Goal: Information Seeking & Learning: Learn about a topic

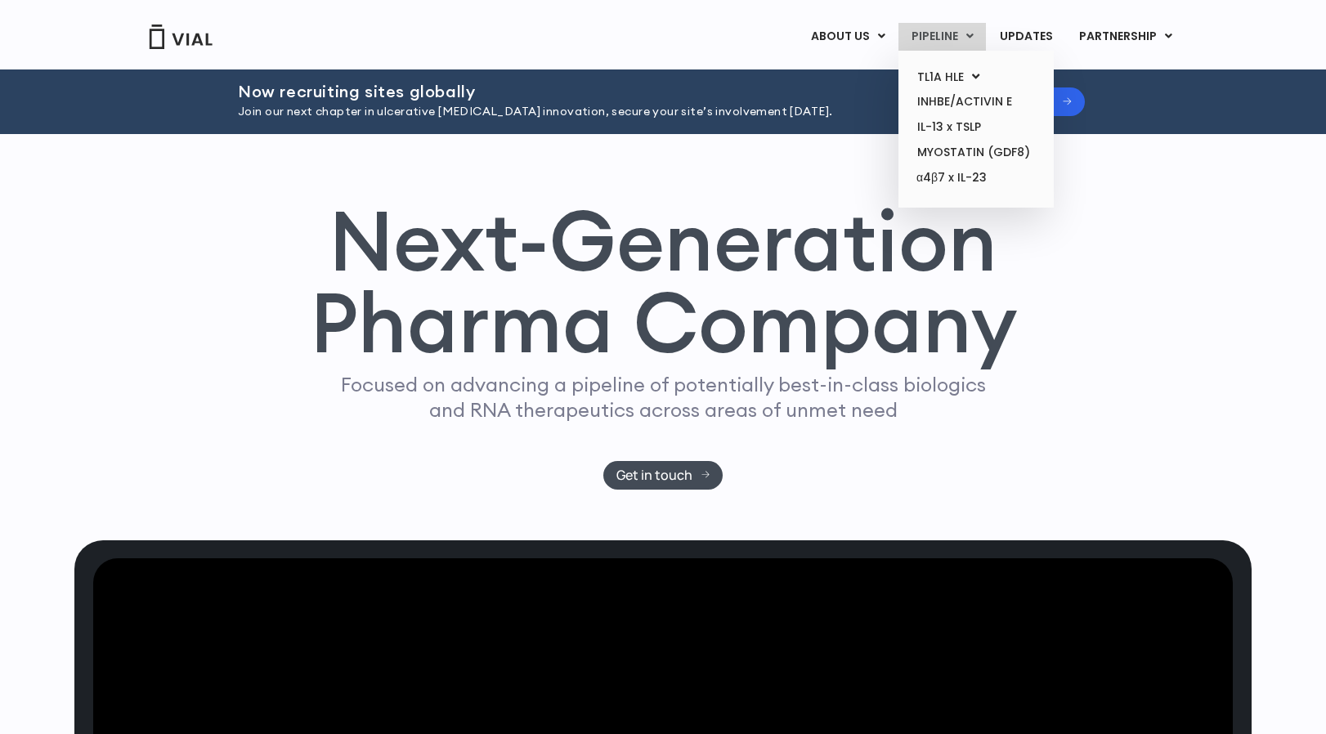
click at [955, 34] on link "PIPELINE" at bounding box center [941, 37] width 87 height 28
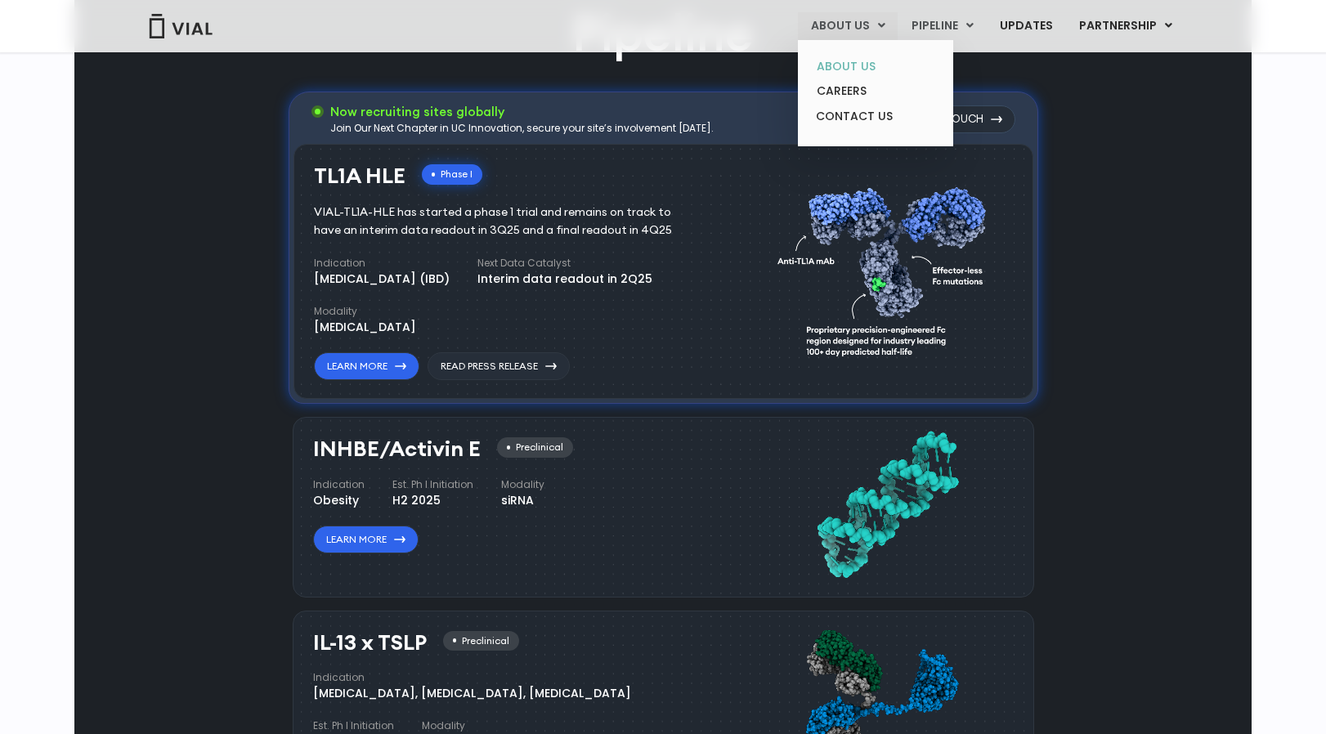
click at [862, 72] on link "ABOUT US" at bounding box center [875, 66] width 143 height 25
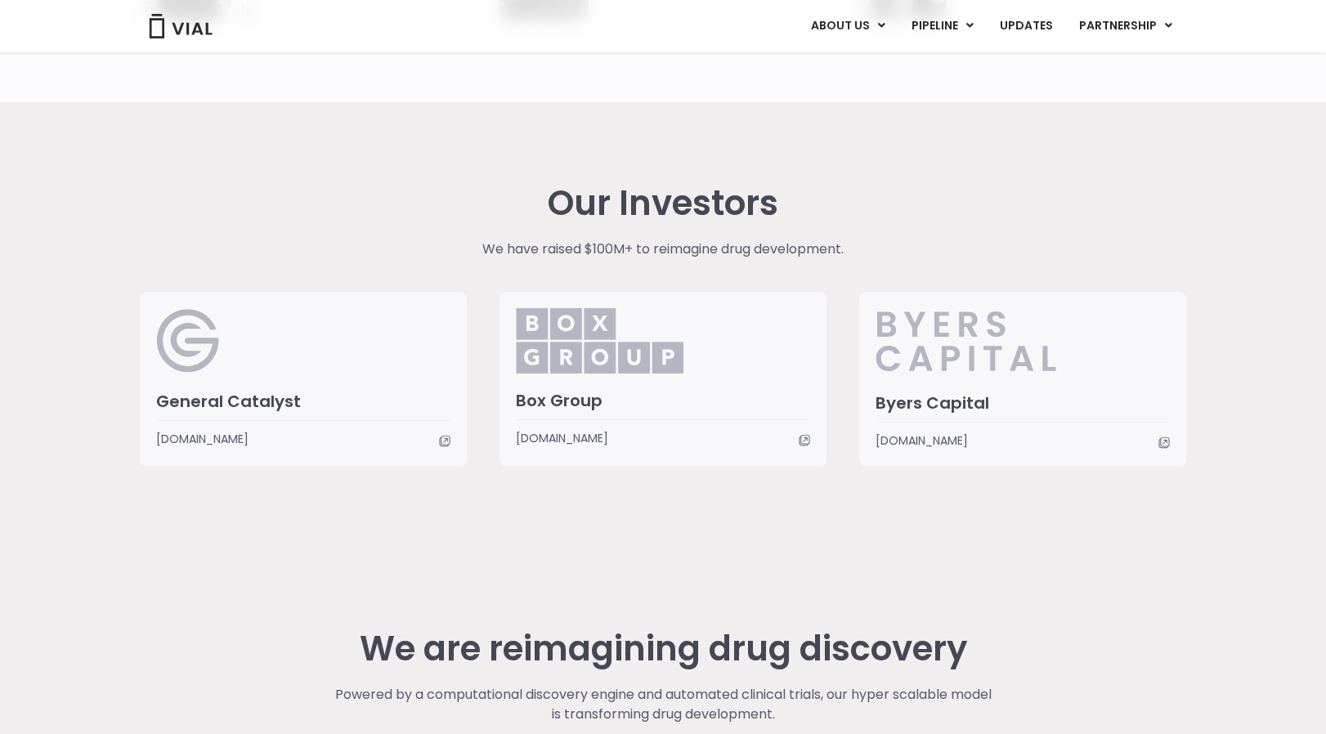
scroll to position [3792, 0]
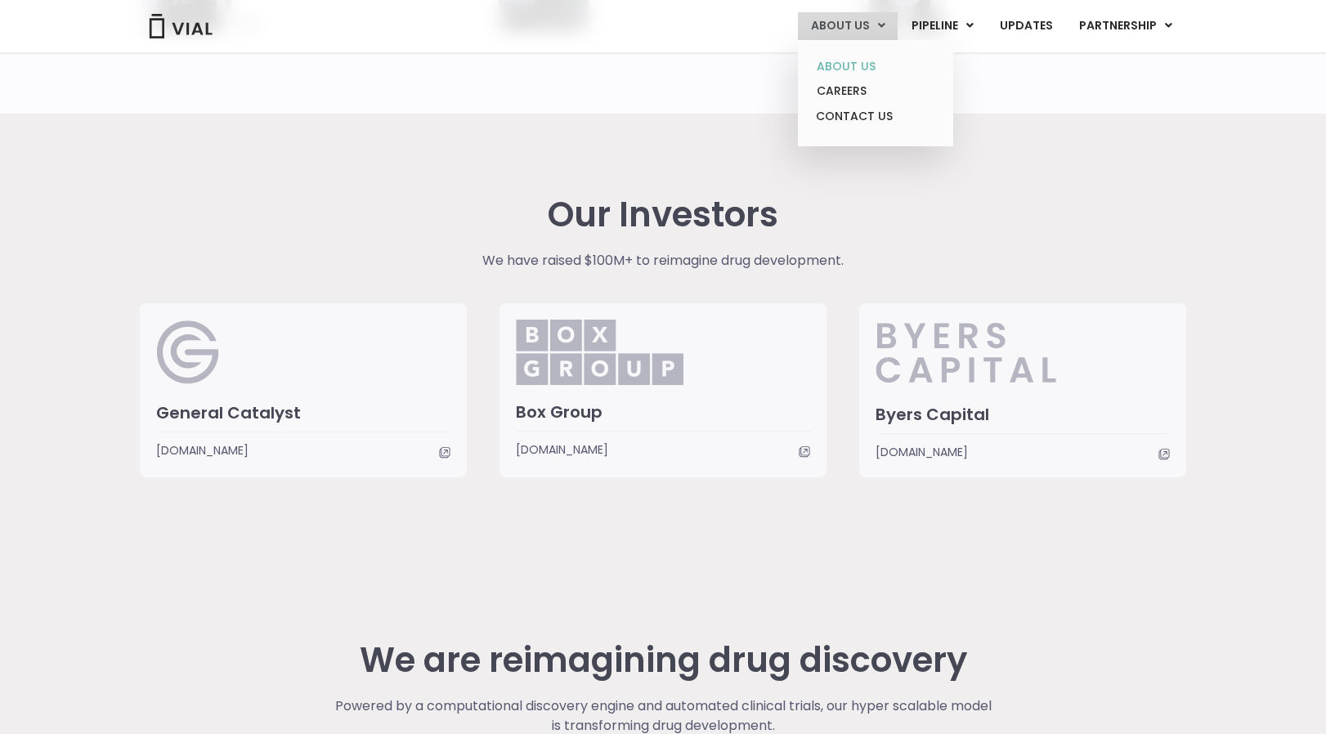
click at [854, 65] on link "ABOUT US" at bounding box center [875, 66] width 143 height 25
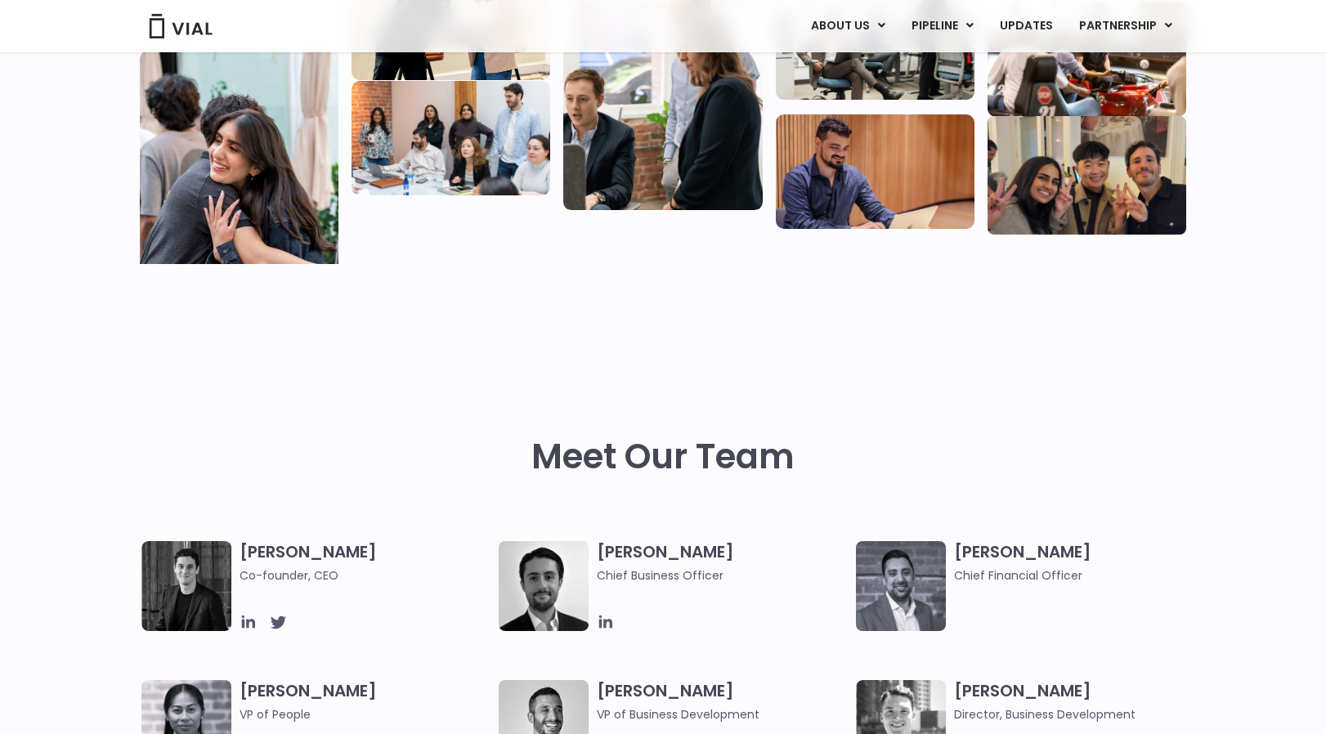
scroll to position [581, 0]
